Goal: Information Seeking & Learning: Learn about a topic

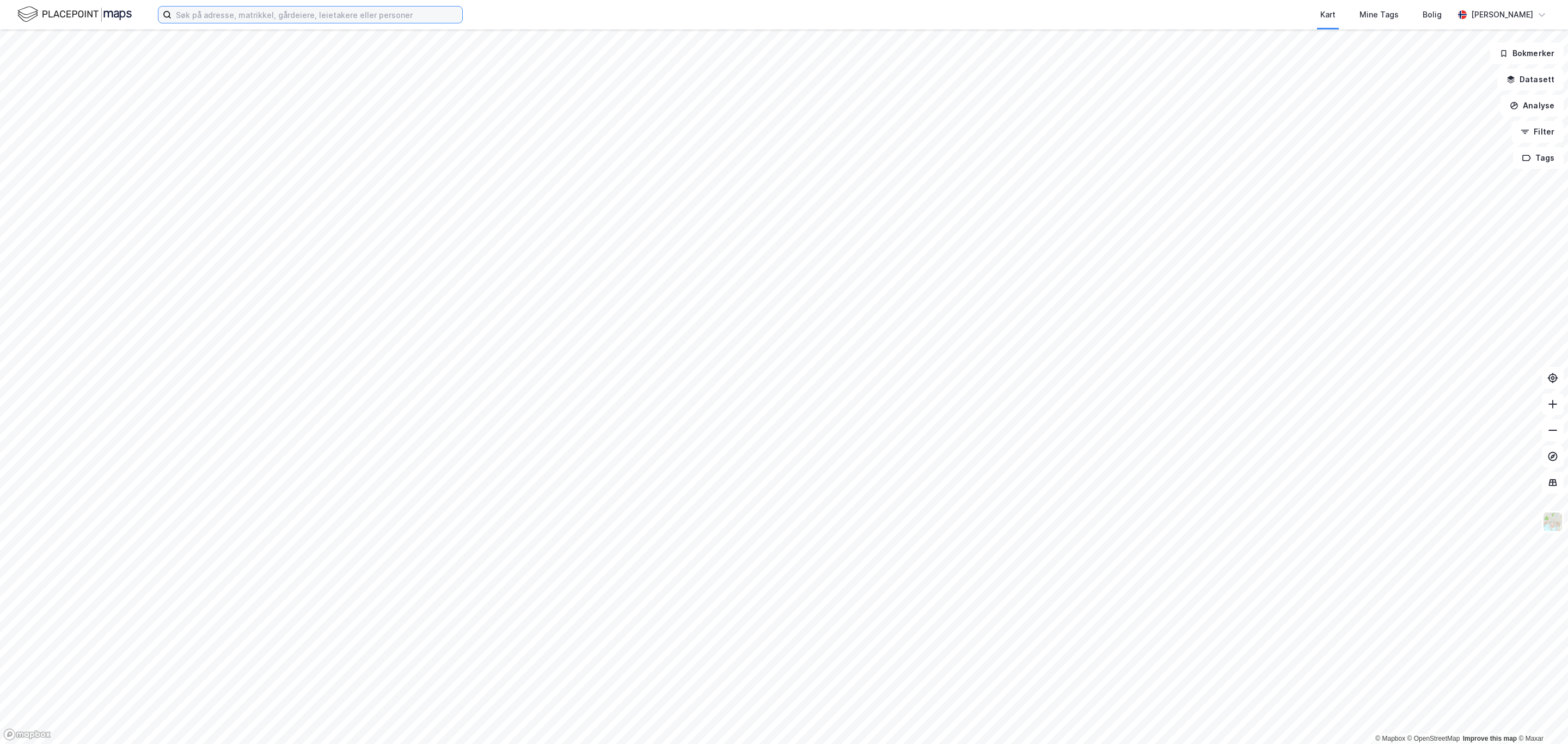
click at [307, 15] on input at bounding box center [317, 15] width 291 height 16
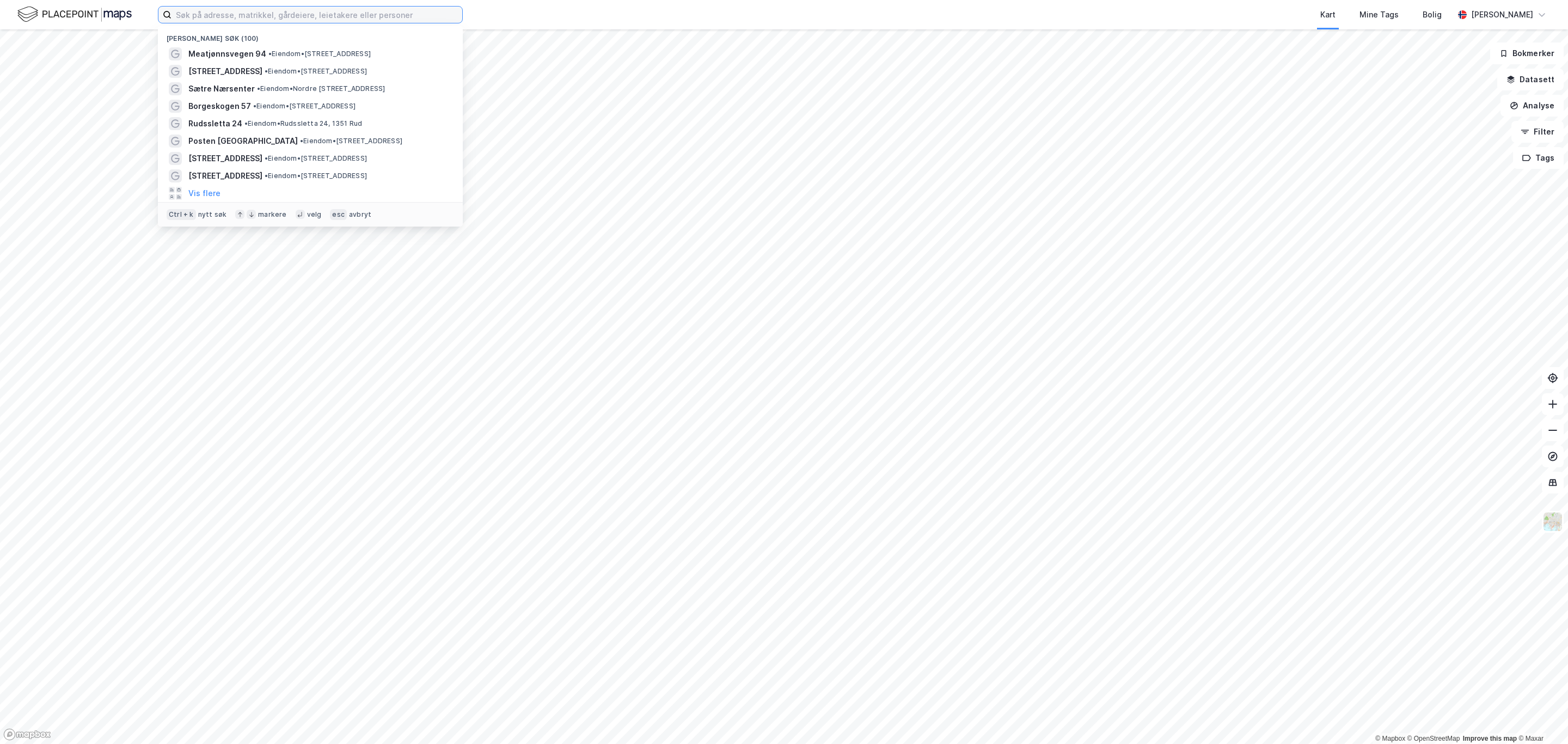
paste input "Meatjønnsvegen 94"
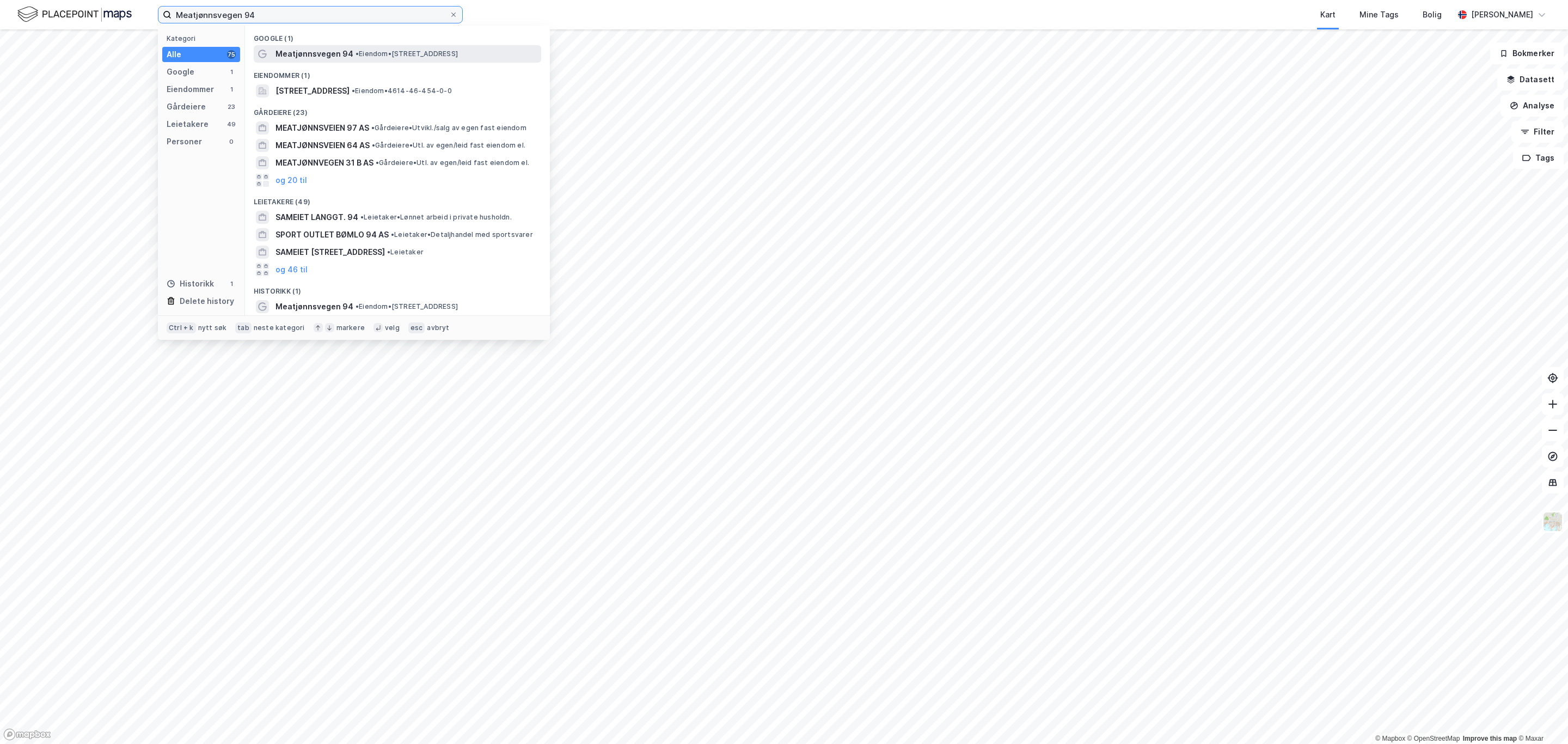
type input "Meatjønnsvegen 94"
click at [322, 59] on span "Meatjønnsvegen 94" at bounding box center [315, 54] width 78 height 13
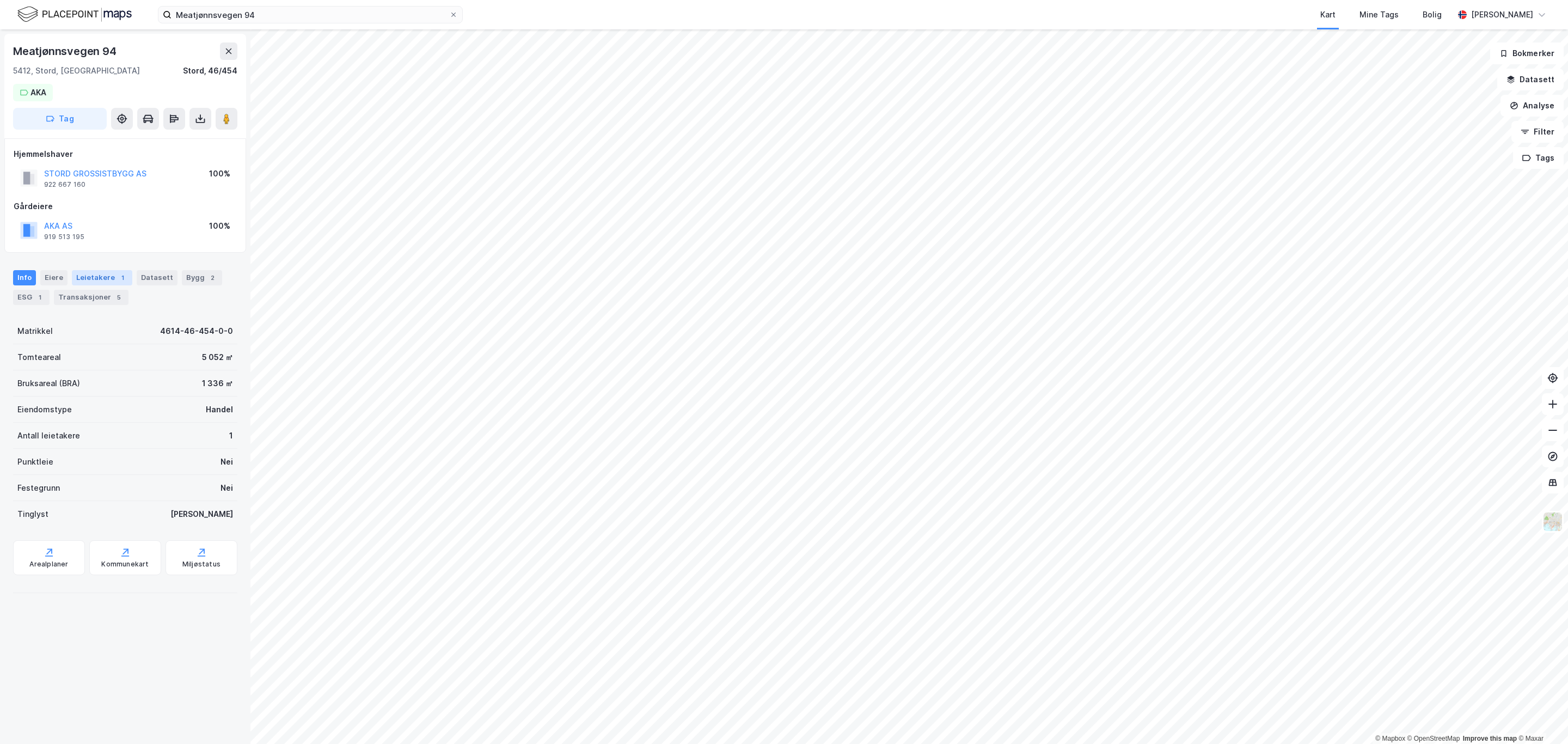
click at [107, 279] on div "Leietakere 1" at bounding box center [102, 278] width 60 height 15
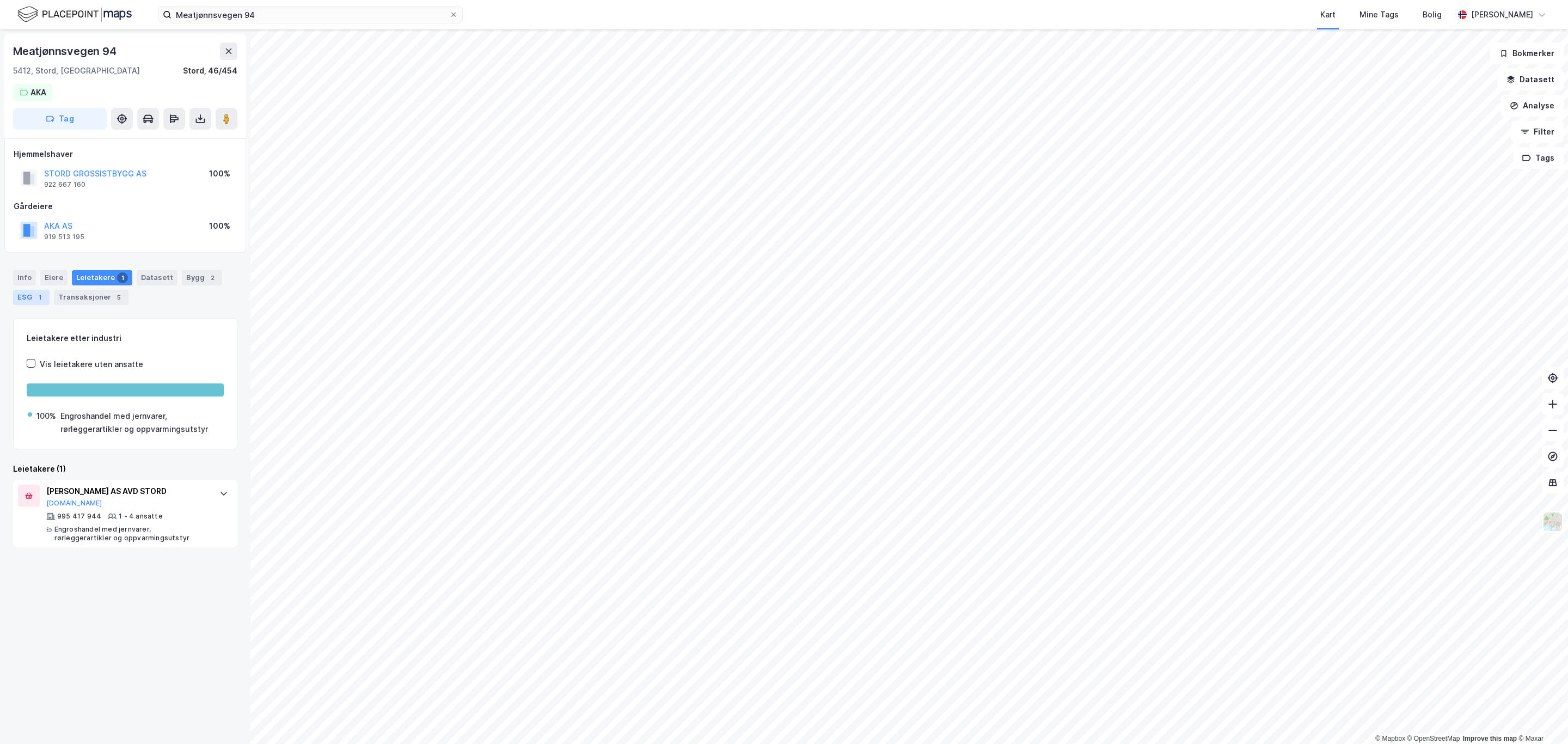
click at [35, 303] on div "ESG 1" at bounding box center [31, 297] width 37 height 15
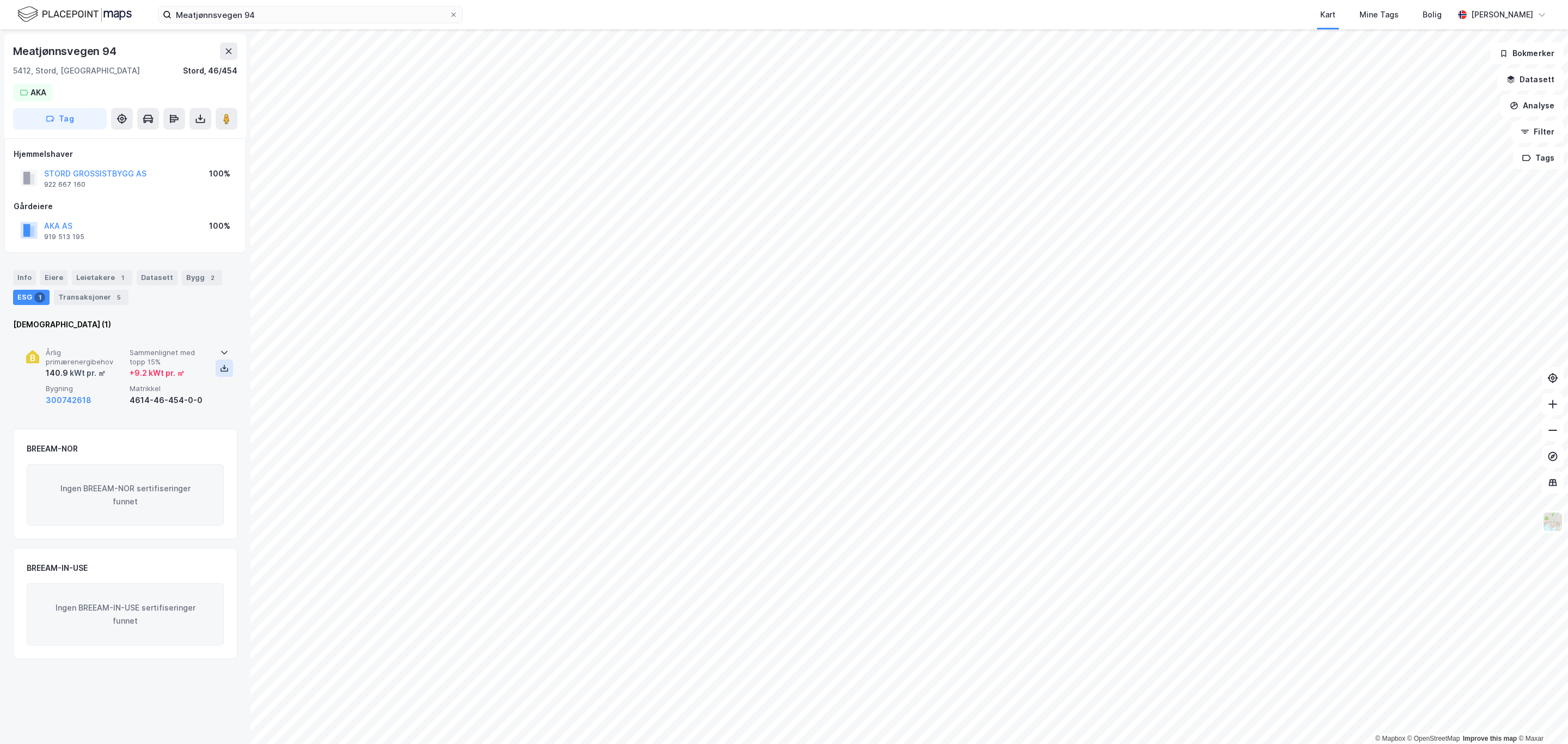
click at [227, 370] on button at bounding box center [224, 368] width 18 height 18
